Goal: Check status: Check status

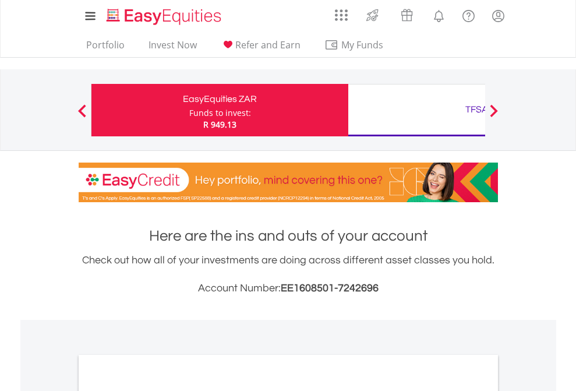
click at [189, 110] on div "Funds to invest:" at bounding box center [220, 113] width 62 height 12
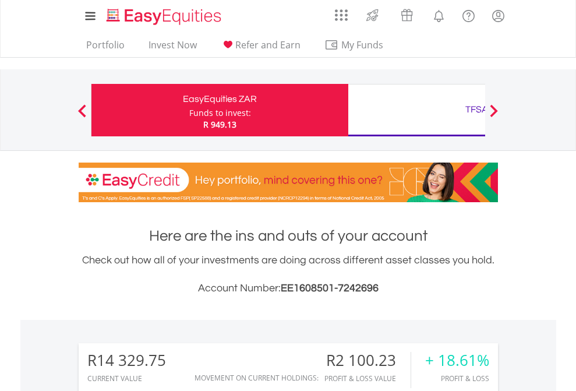
scroll to position [112, 183]
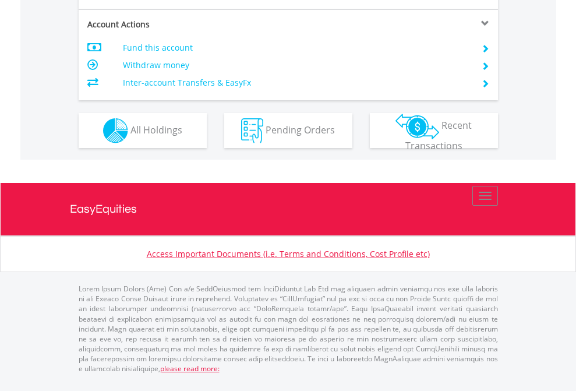
scroll to position [1117, 0]
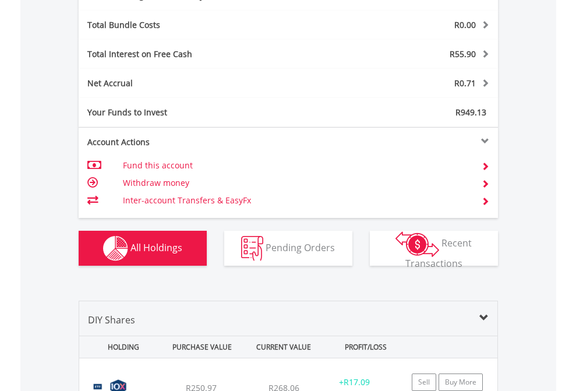
scroll to position [1389, 0]
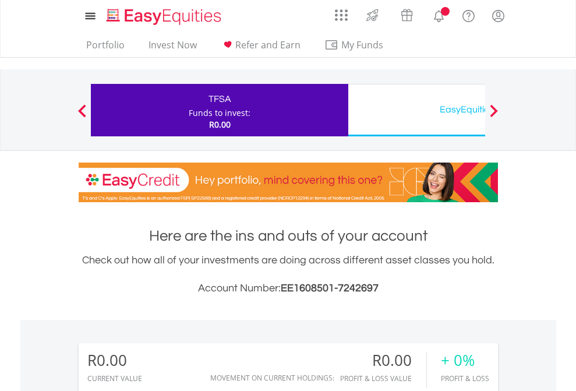
scroll to position [112, 183]
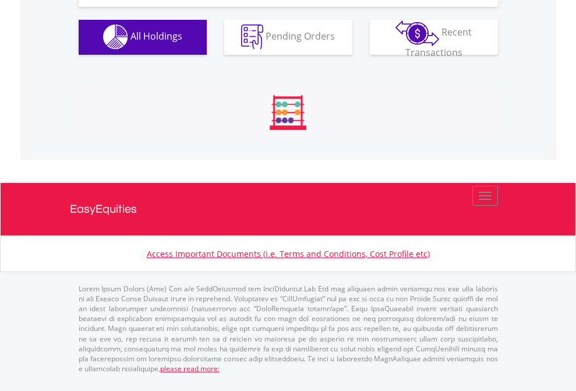
scroll to position [1153, 0]
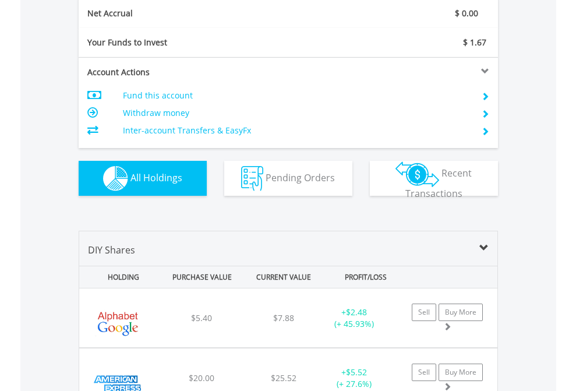
scroll to position [1319, 0]
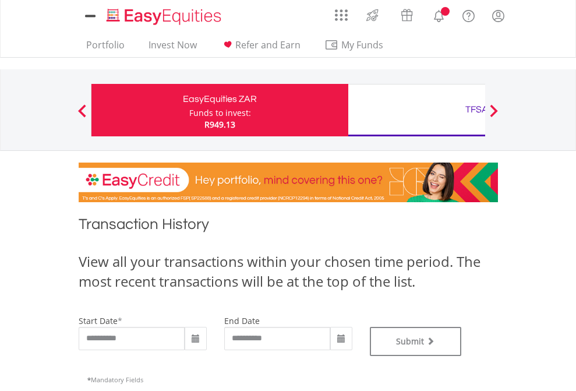
type input "**********"
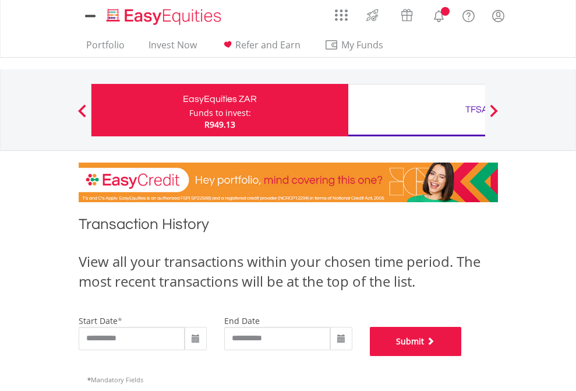
click at [462, 356] on button "Submit" at bounding box center [416, 341] width 92 height 29
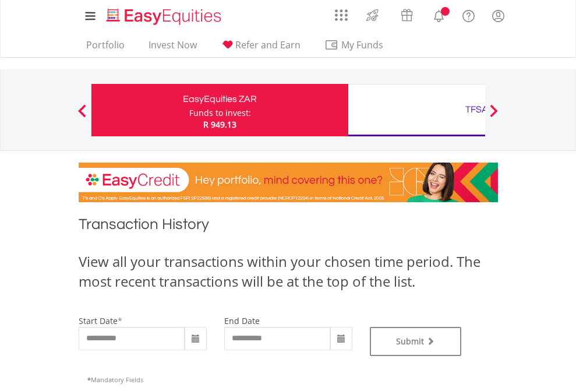
click at [416, 110] on div "TFSA" at bounding box center [476, 109] width 243 height 16
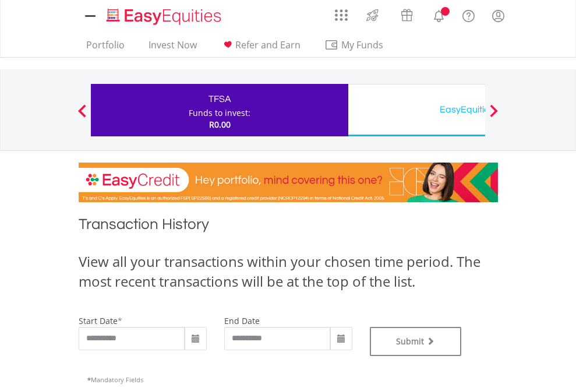
type input "**********"
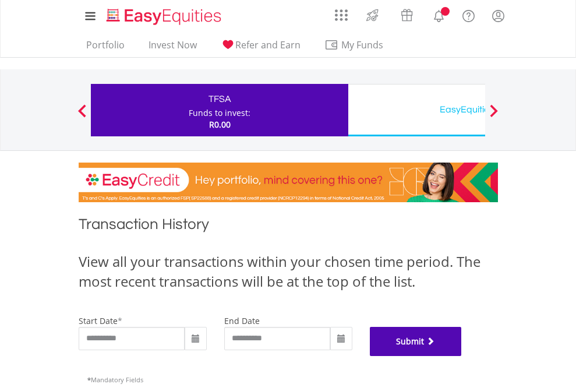
click at [462, 356] on button "Submit" at bounding box center [416, 341] width 92 height 29
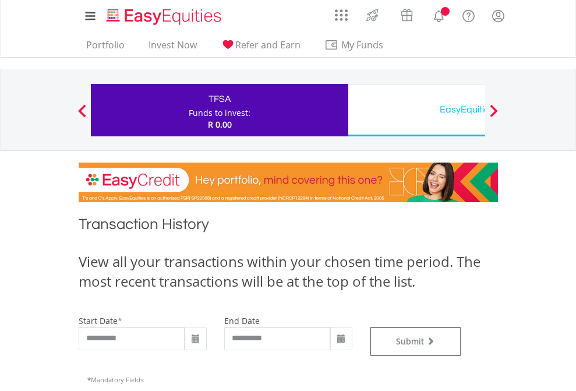
click at [416, 110] on div "EasyEquities USD" at bounding box center [476, 109] width 243 height 16
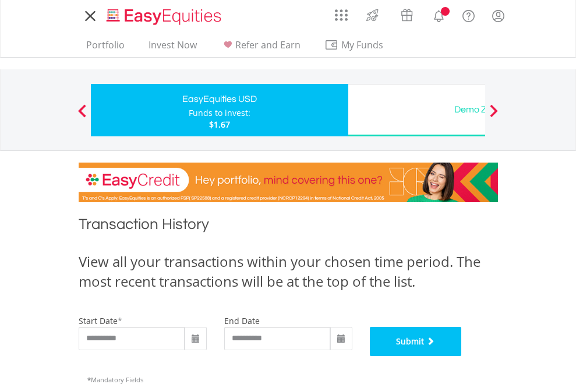
click at [462, 356] on button "Submit" at bounding box center [416, 341] width 92 height 29
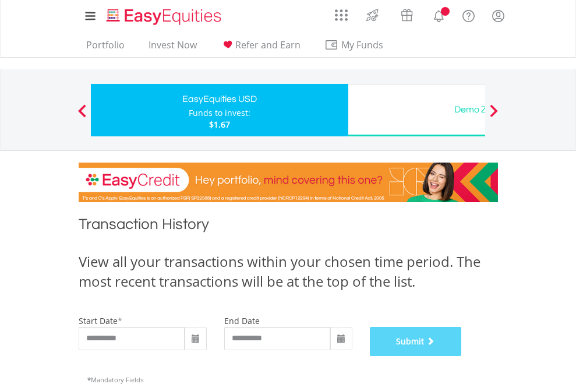
scroll to position [472, 0]
